Goal: Find specific page/section: Find specific page/section

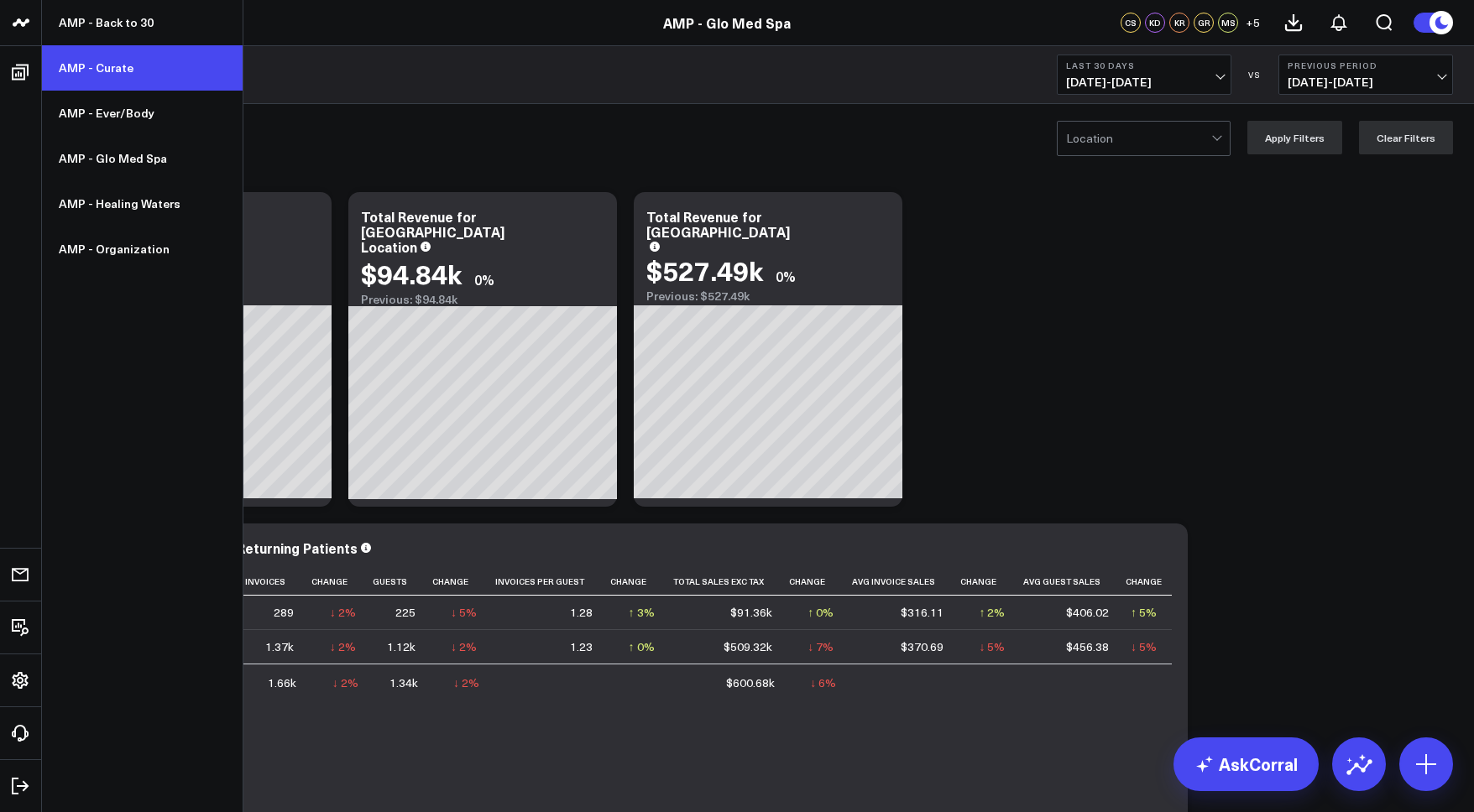
click at [108, 73] on link "AMP - Curate" at bounding box center [143, 67] width 201 height 45
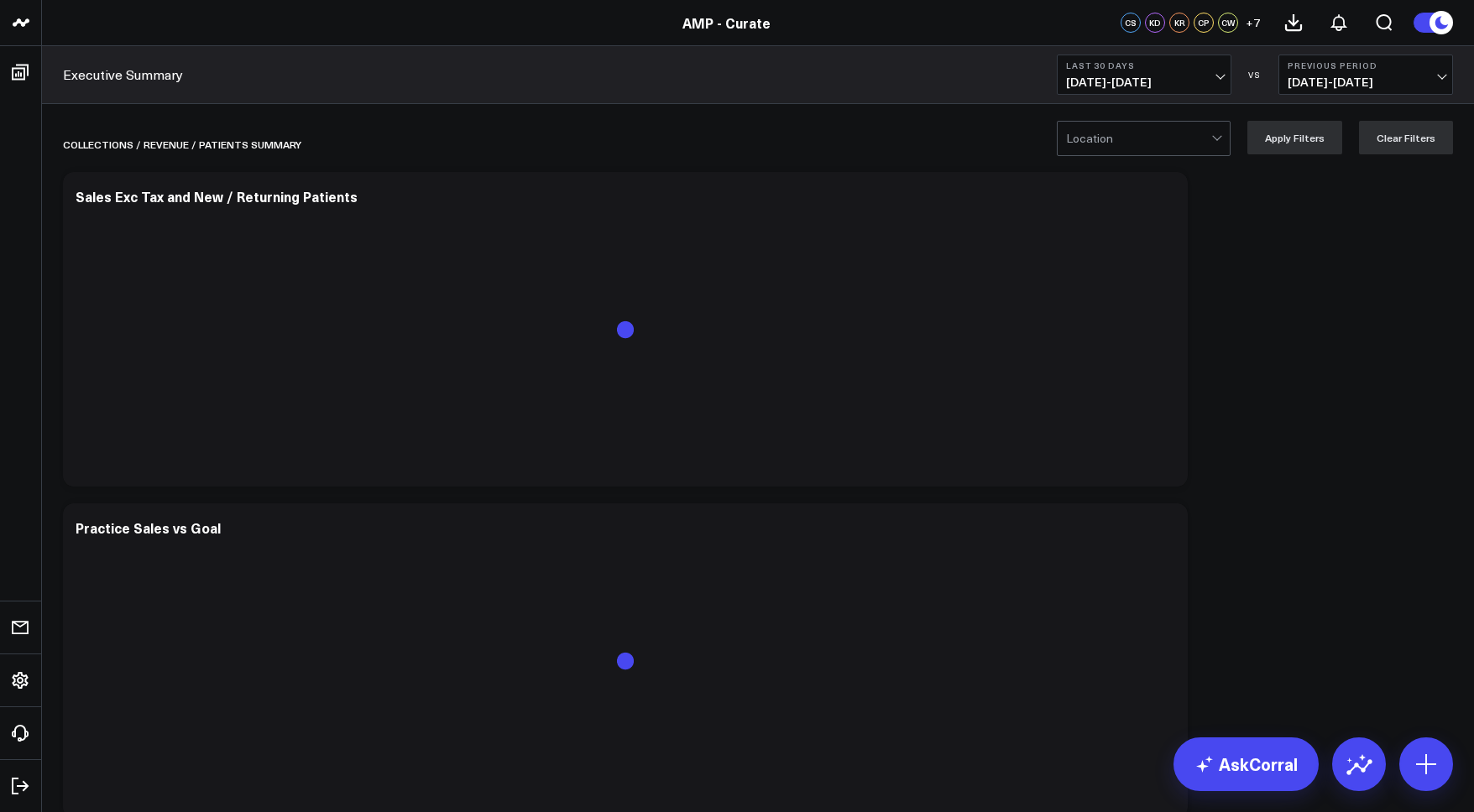
click at [1087, 85] on span "[DATE] - [DATE]" at bounding box center [1144, 82] width 157 height 14
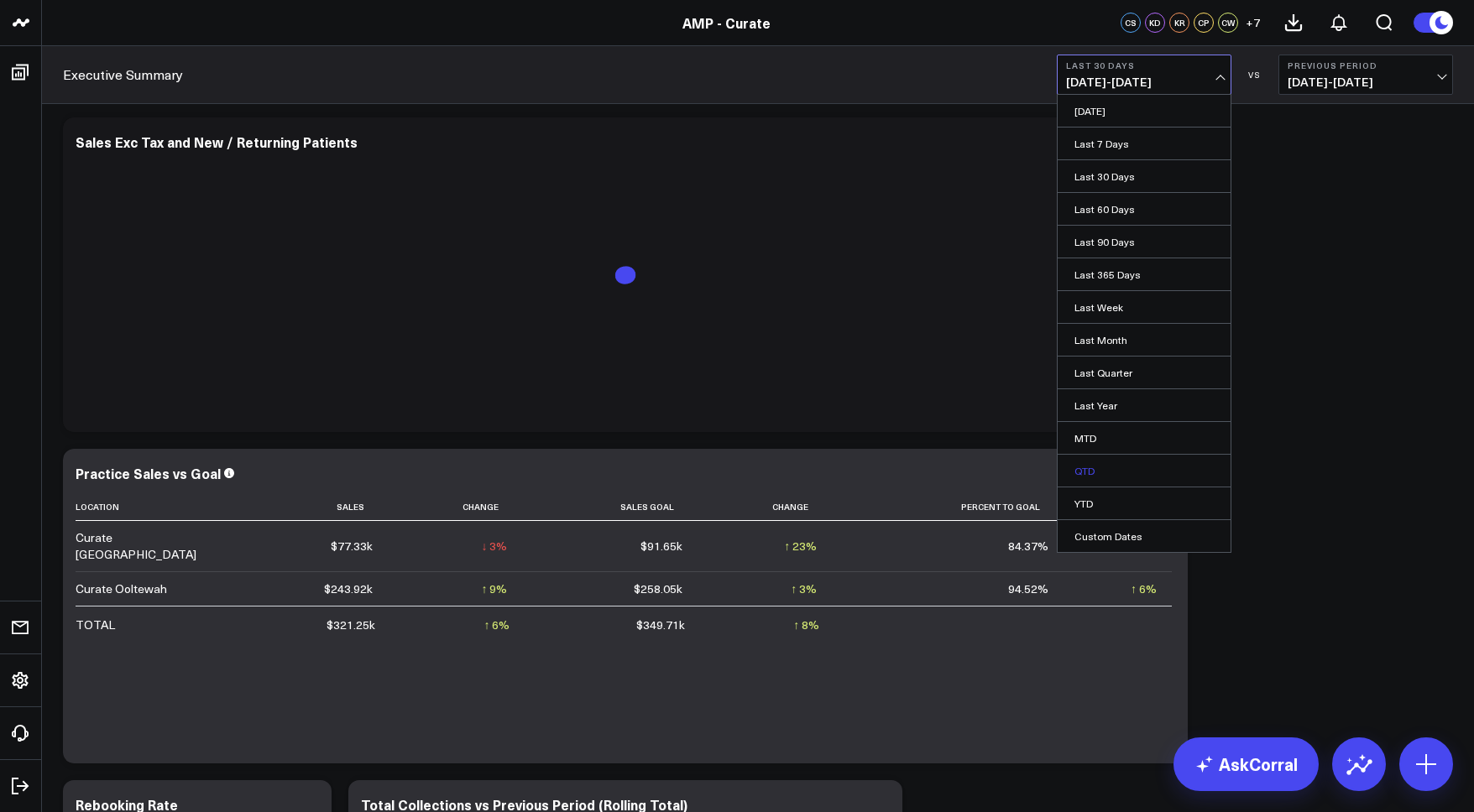
scroll to position [56, 0]
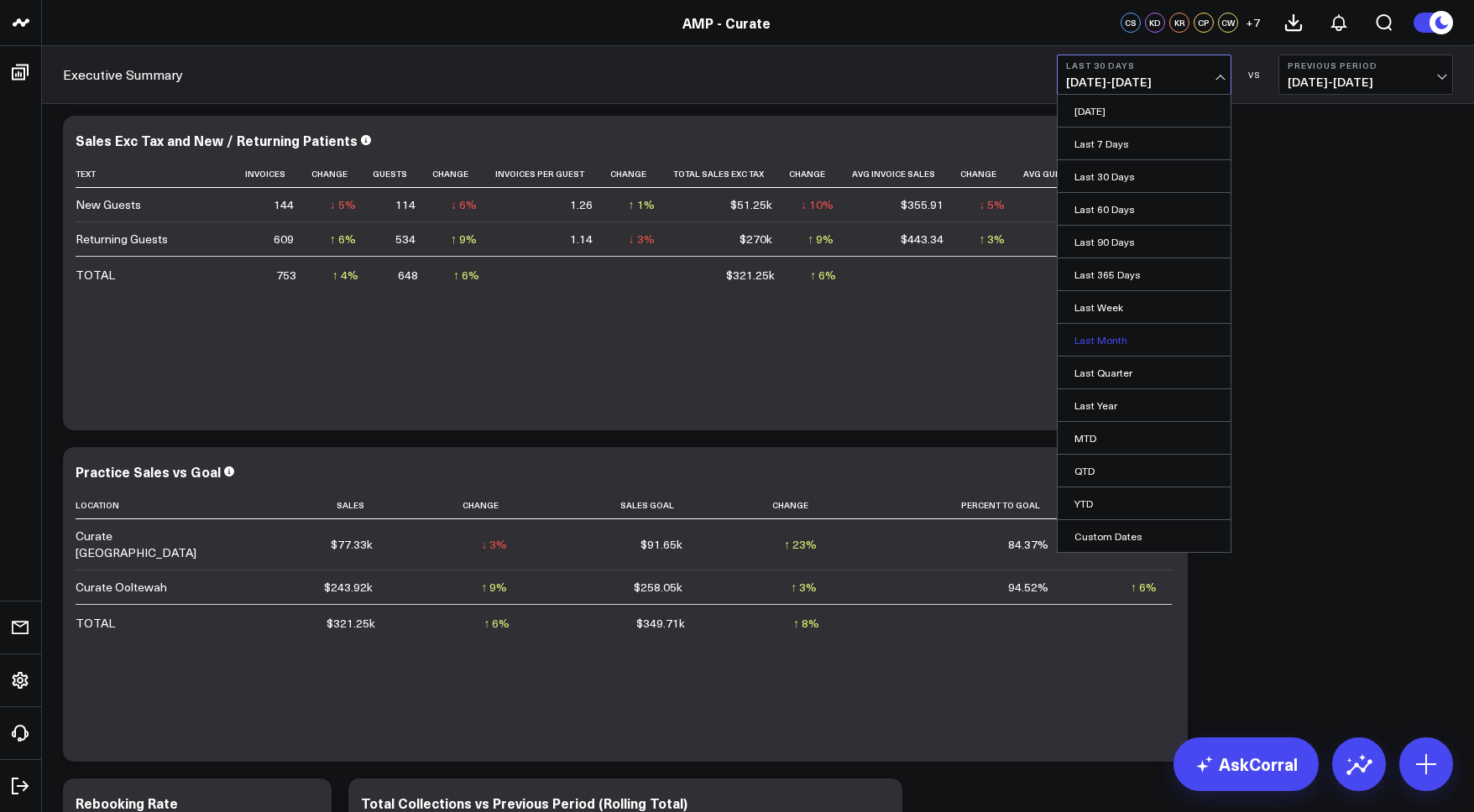
click at [1113, 340] on link "Last Month" at bounding box center [1144, 340] width 173 height 32
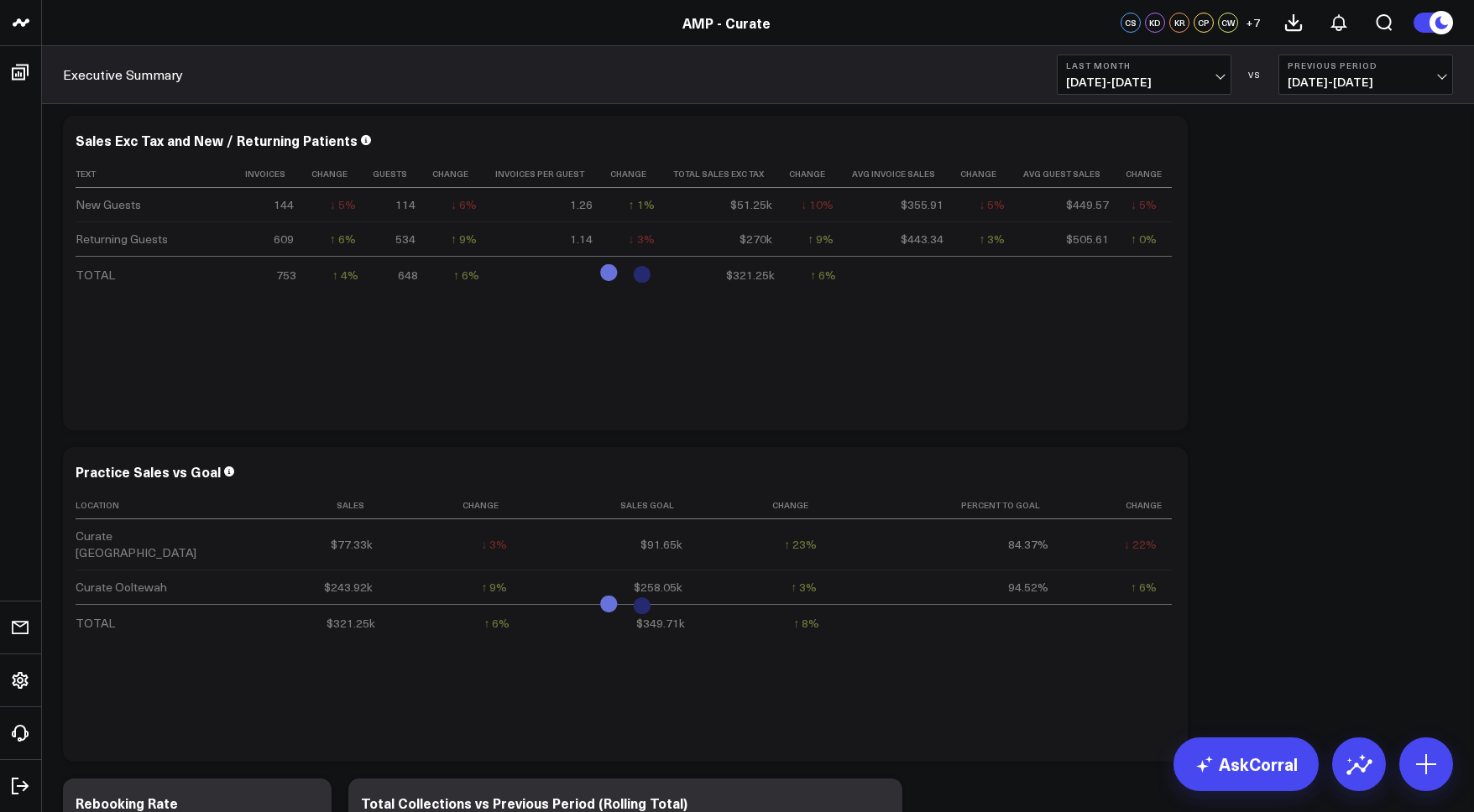
scroll to position [50, 0]
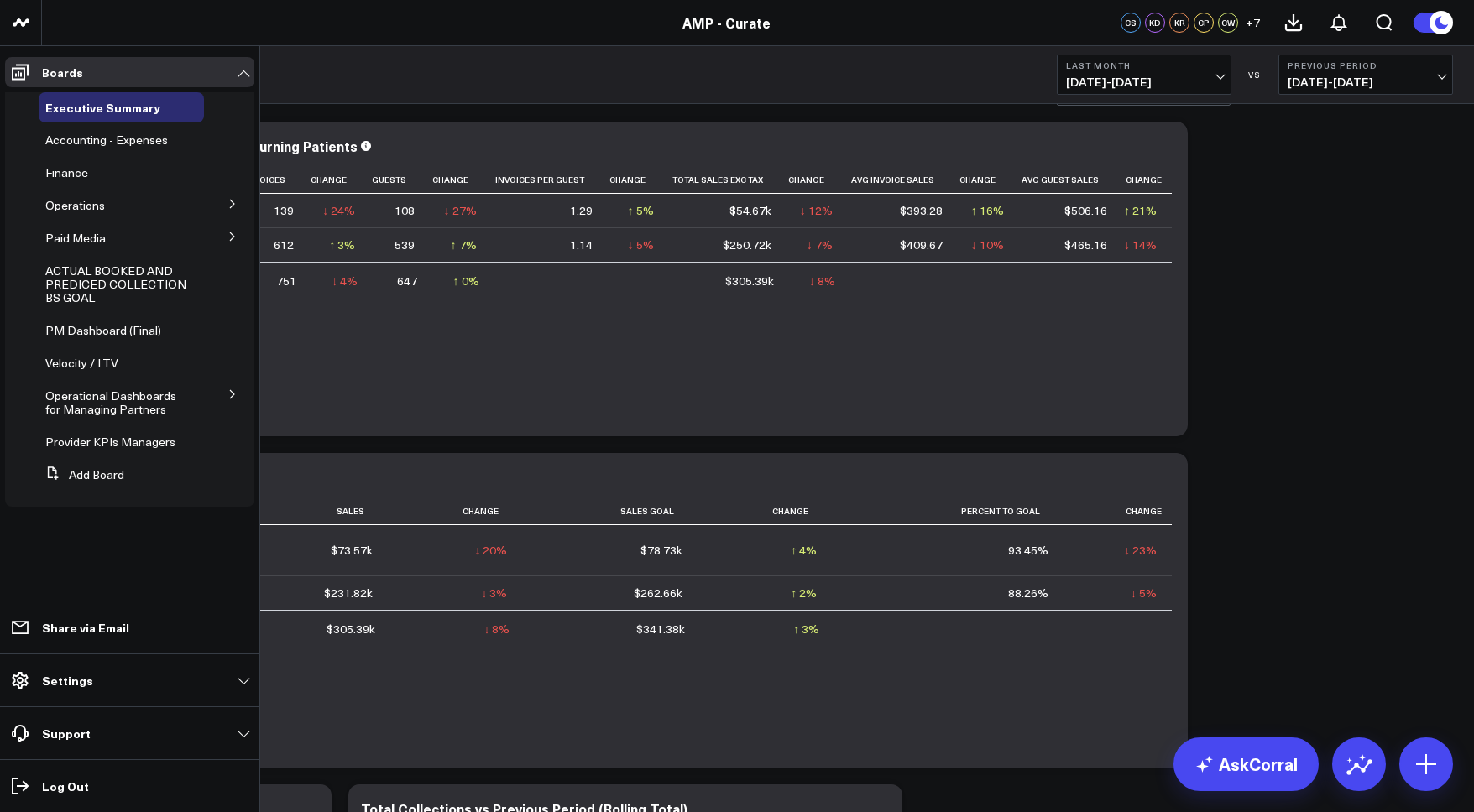
click at [223, 204] on button at bounding box center [233, 202] width 43 height 25
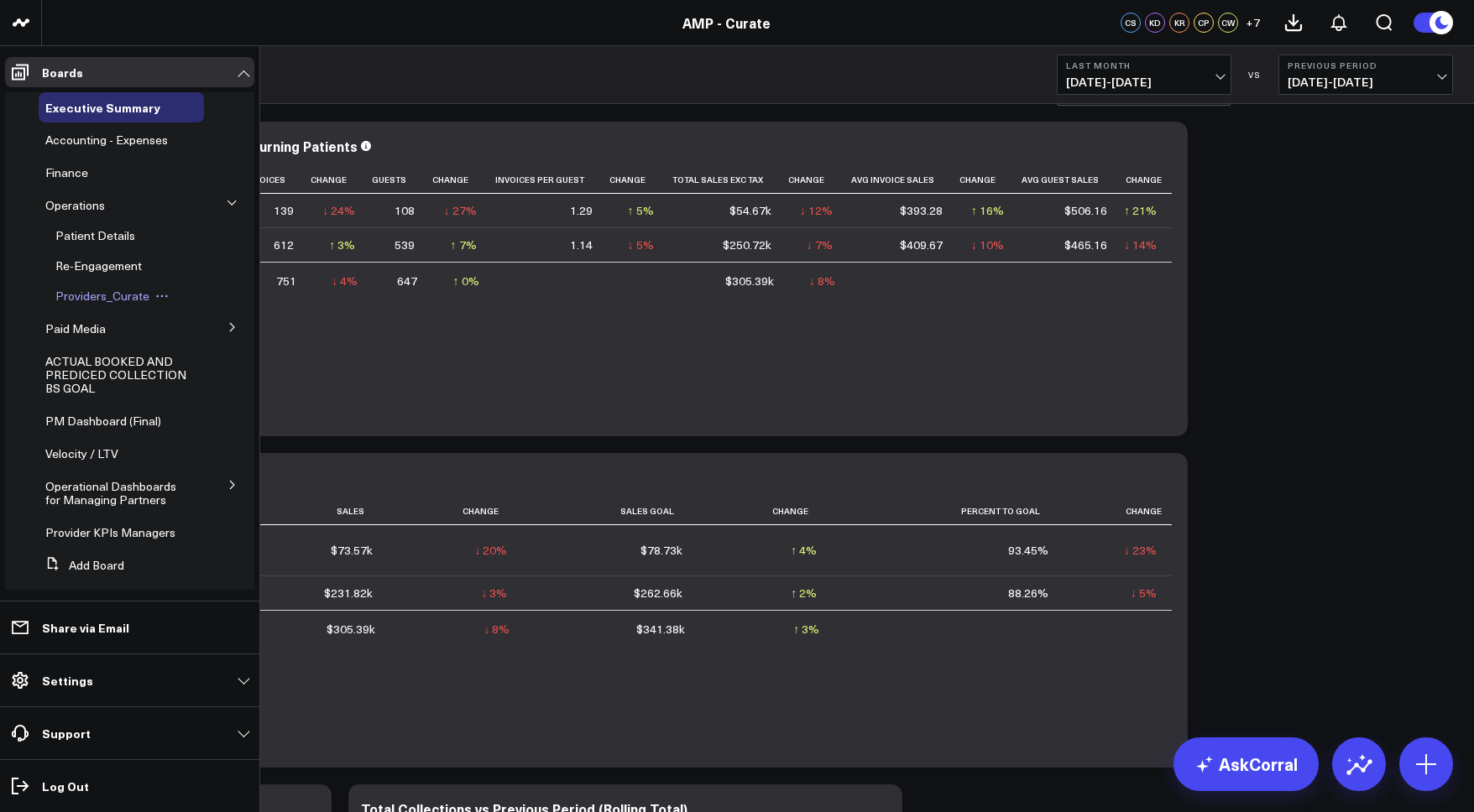
click at [98, 296] on span "Providers_Curate" at bounding box center [102, 296] width 94 height 16
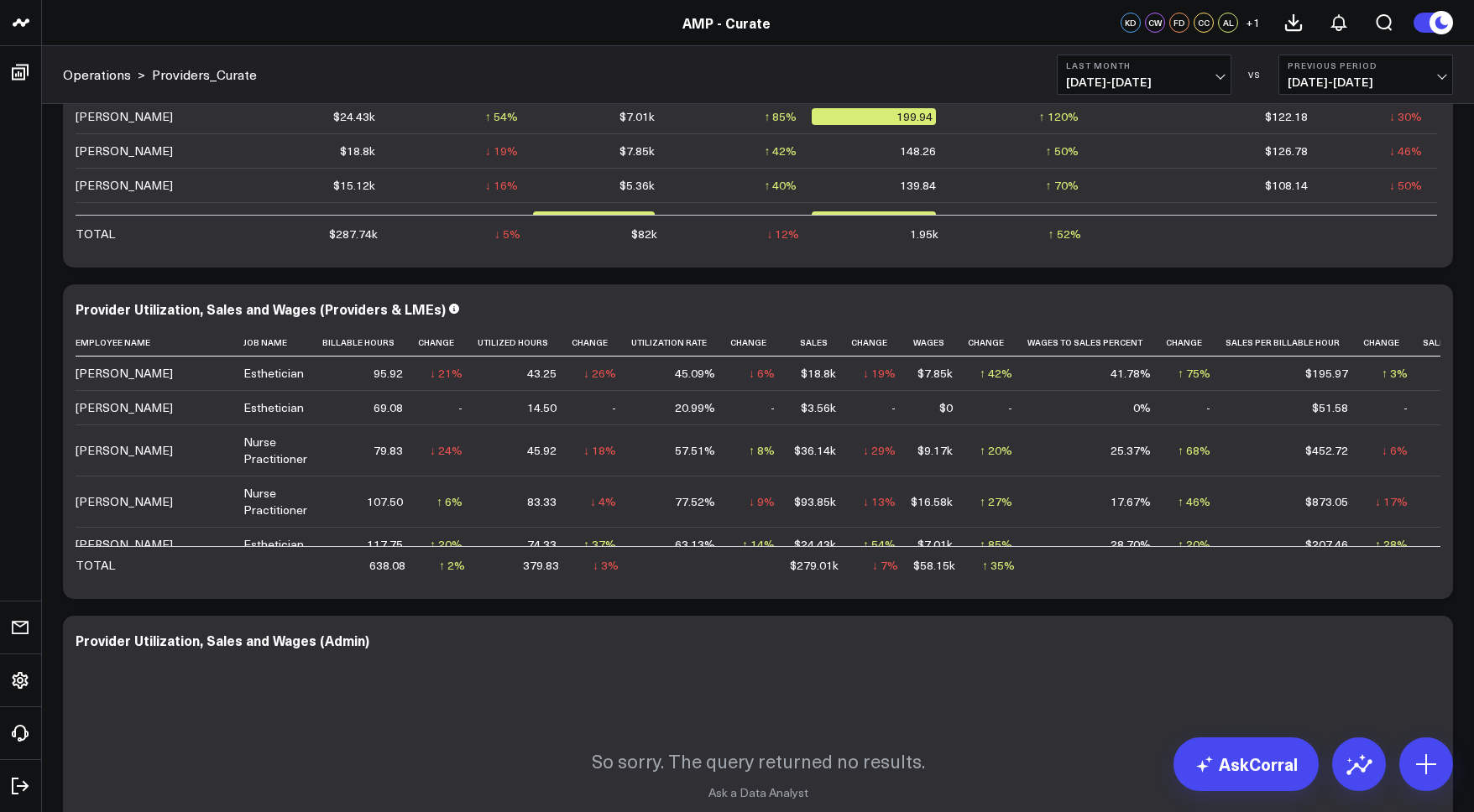
scroll to position [34, 0]
